Goal: Task Accomplishment & Management: Complete application form

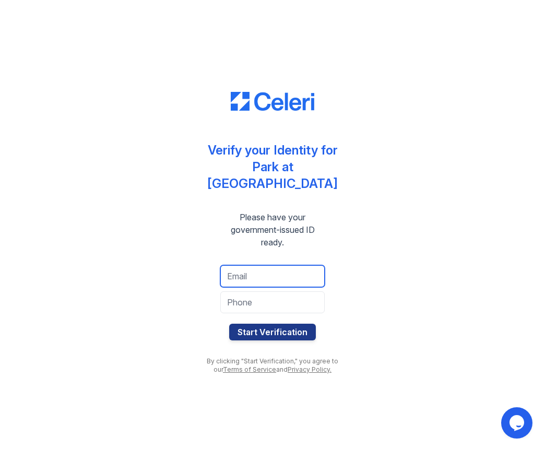
click at [249, 272] on input "email" at bounding box center [272, 276] width 104 height 22
type input "[EMAIL_ADDRESS][DOMAIN_NAME]"
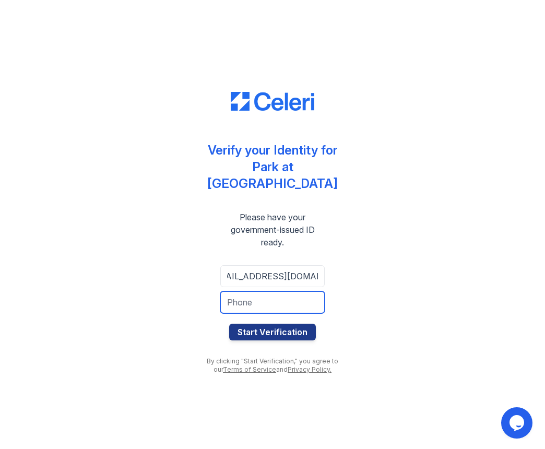
scroll to position [0, 0]
click at [240, 295] on input "tel" at bounding box center [272, 303] width 104 height 22
type input "5126219699"
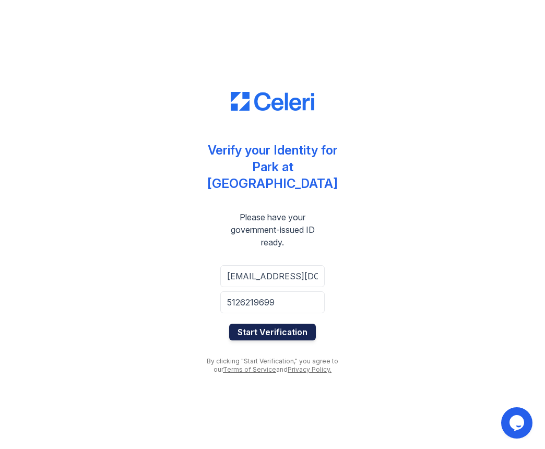
click at [272, 329] on button "Start Verification" at bounding box center [272, 332] width 87 height 17
